Goal: Task Accomplishment & Management: Manage account settings

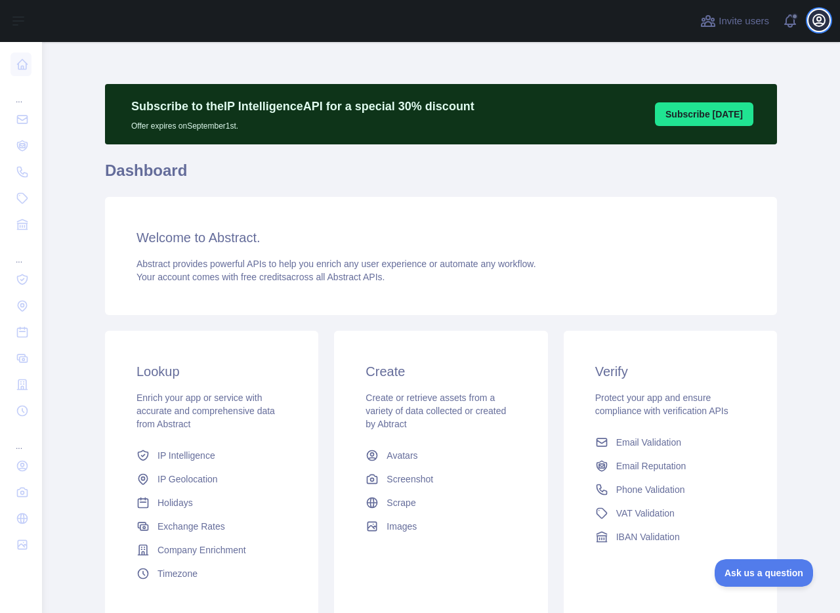
click at [821, 18] on icon "button" at bounding box center [819, 20] width 12 height 12
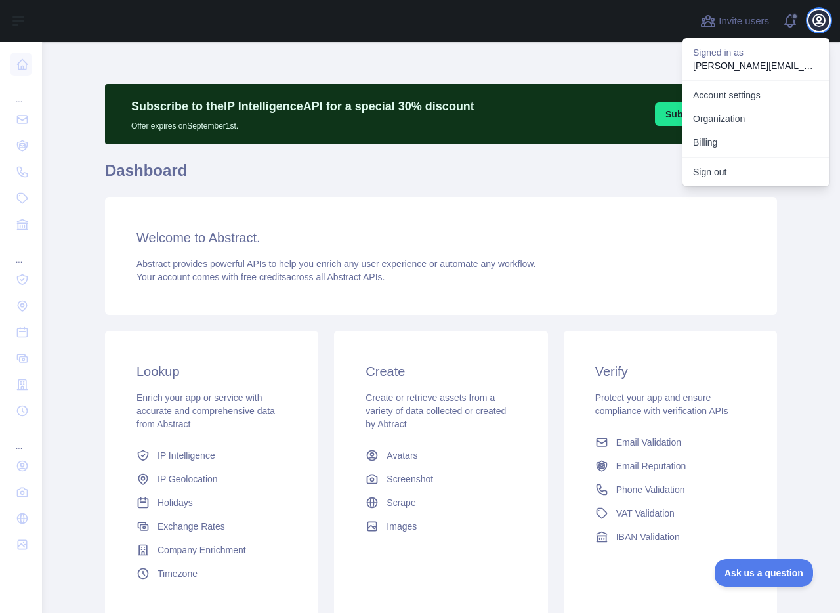
click at [821, 18] on icon "button" at bounding box center [819, 20] width 12 height 12
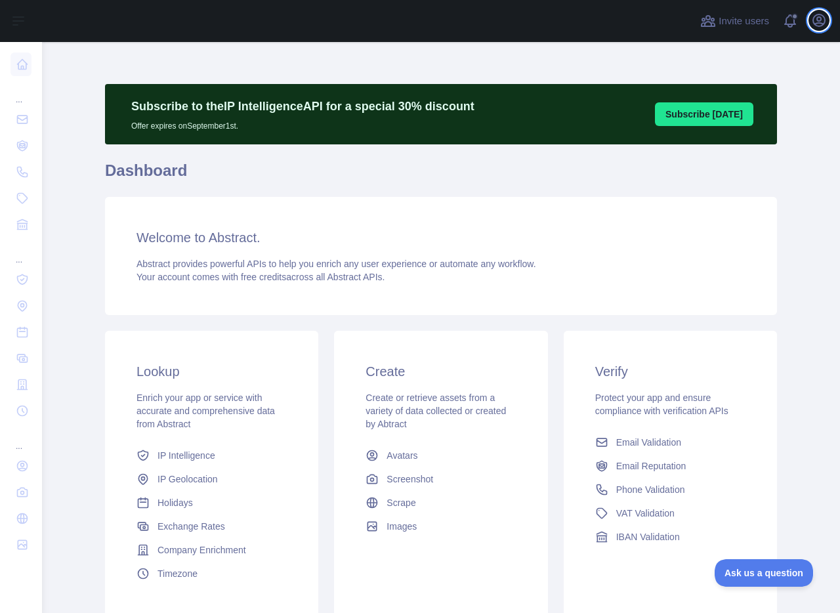
scroll to position [101, 0]
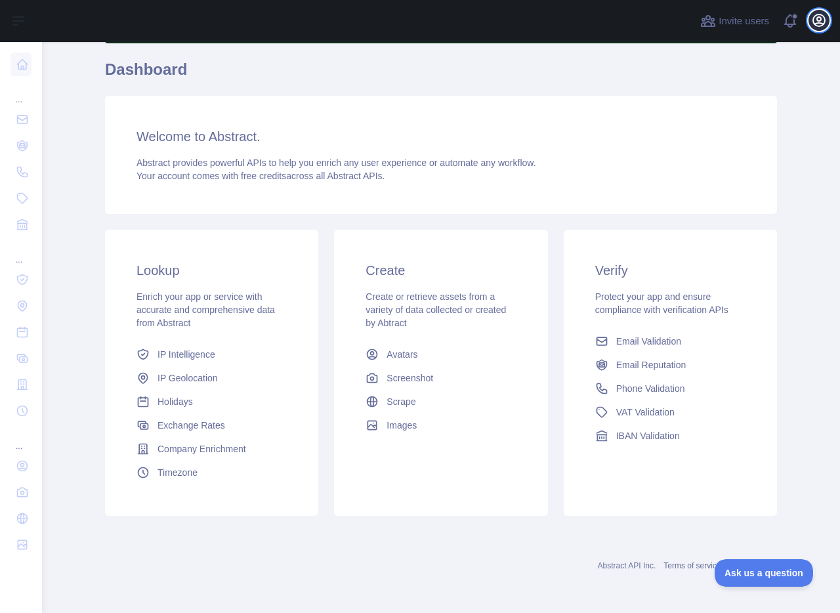
click at [825, 16] on icon "button" at bounding box center [819, 20] width 16 height 16
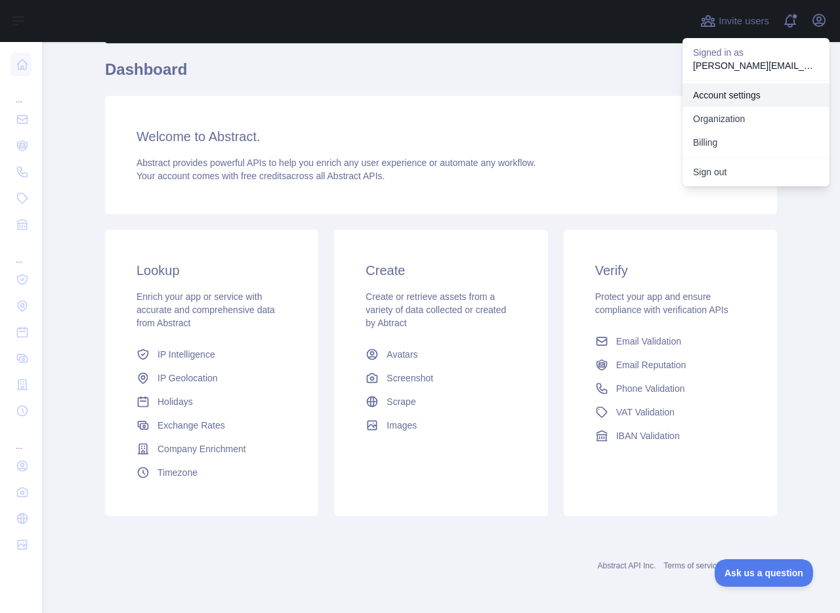
click at [768, 99] on link "Account settings" at bounding box center [756, 95] width 147 height 24
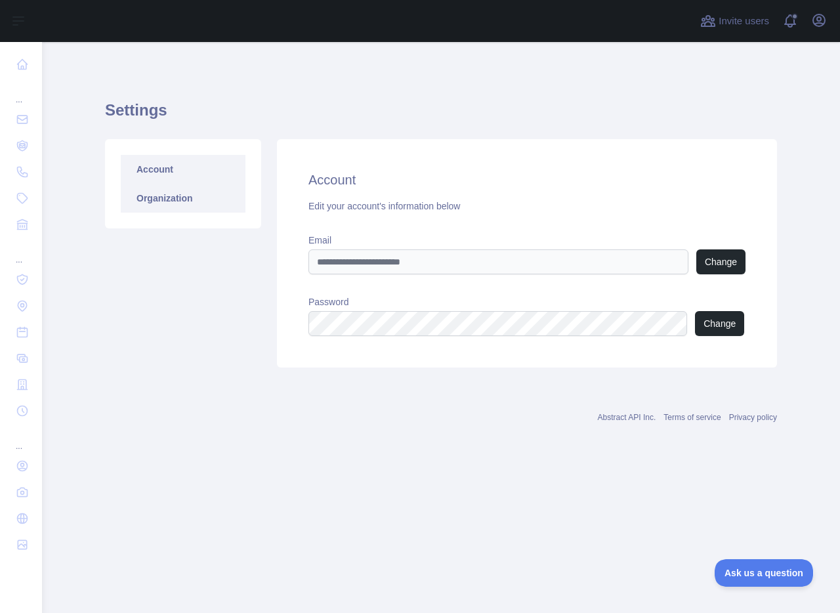
click at [136, 196] on link "Organization" at bounding box center [183, 198] width 125 height 29
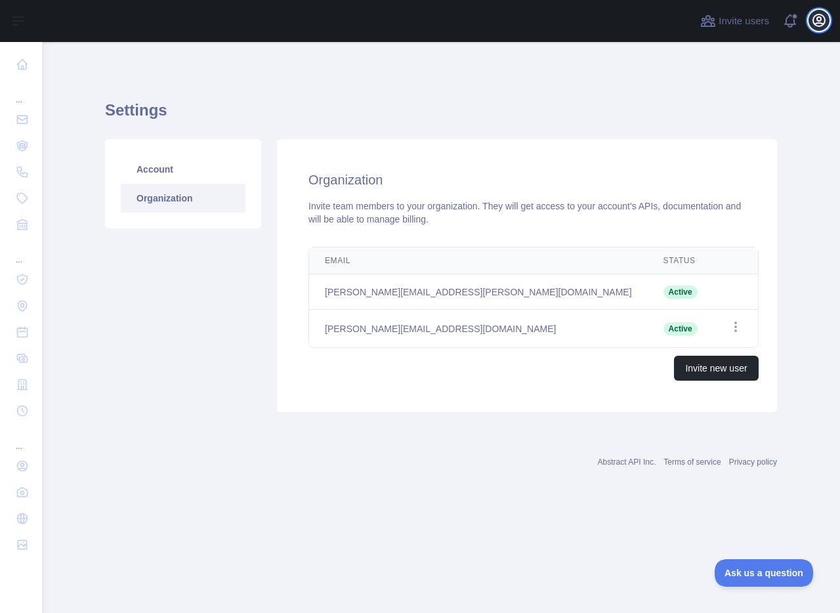
click at [823, 23] on icon "button" at bounding box center [819, 20] width 12 height 12
